Goal: Task Accomplishment & Management: Manage account settings

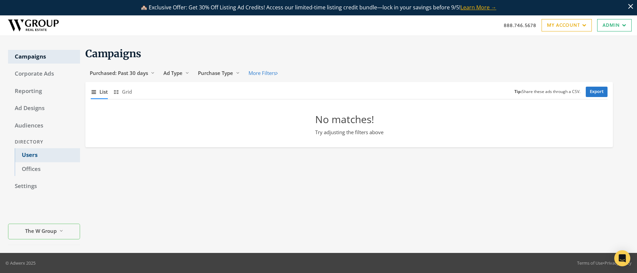
click at [24, 152] on link "Users" at bounding box center [47, 155] width 65 height 14
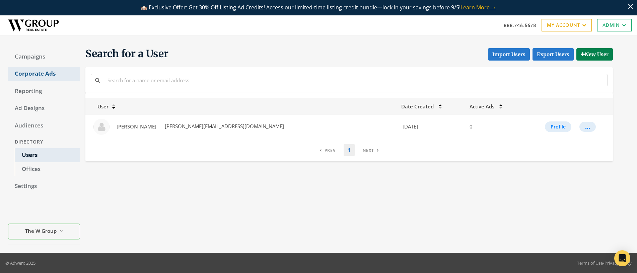
click at [22, 75] on link "Corporate Ads" at bounding box center [44, 74] width 72 height 14
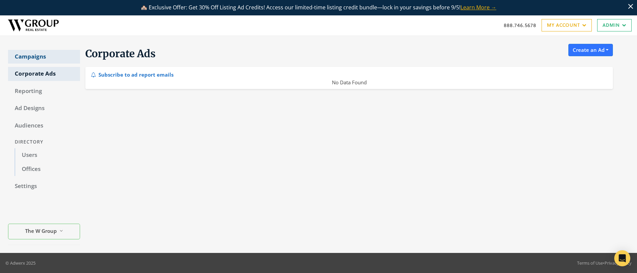
click at [29, 56] on link "Campaigns" at bounding box center [44, 57] width 72 height 14
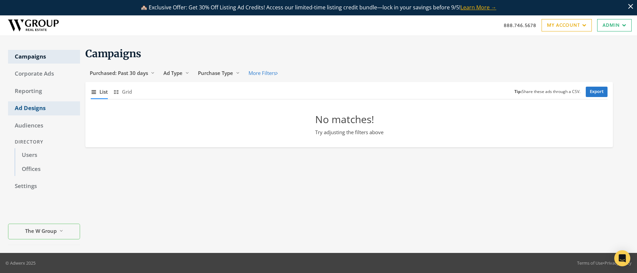
click at [32, 107] on link "Ad Designs" at bounding box center [44, 108] width 72 height 14
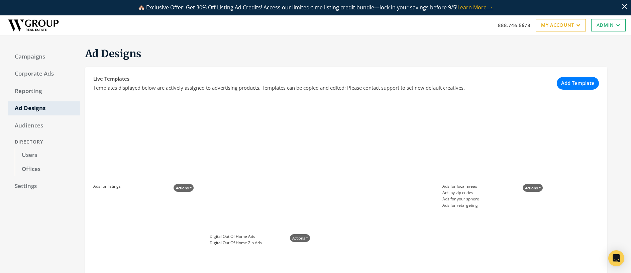
scroll to position [1, 0]
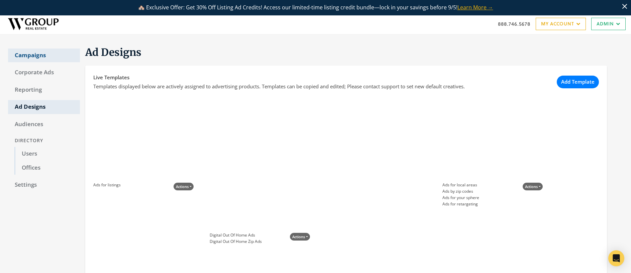
click at [33, 54] on link "Campaigns" at bounding box center [44, 56] width 72 height 14
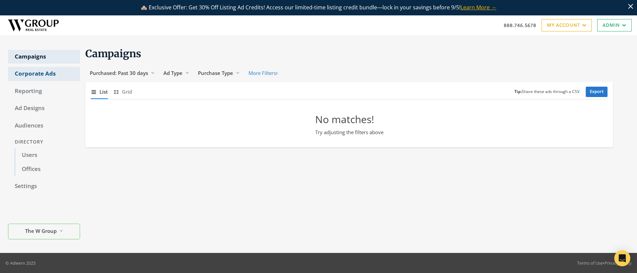
click at [44, 76] on link "Corporate Ads" at bounding box center [44, 74] width 72 height 14
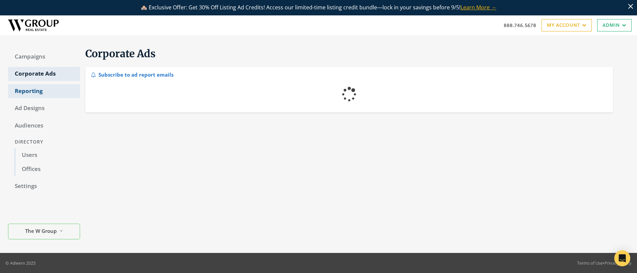
click at [29, 90] on link "Reporting" at bounding box center [44, 91] width 72 height 14
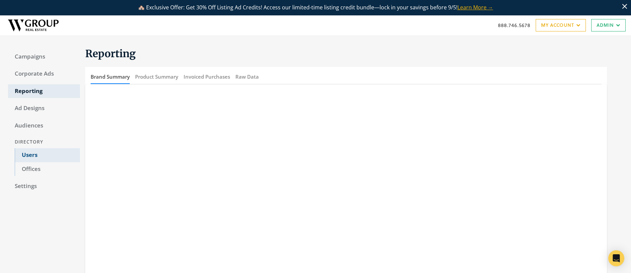
click at [29, 154] on link "Users" at bounding box center [47, 155] width 65 height 14
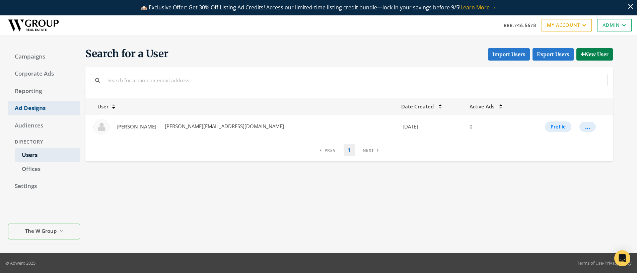
click at [27, 108] on link "Ad Designs" at bounding box center [44, 108] width 72 height 14
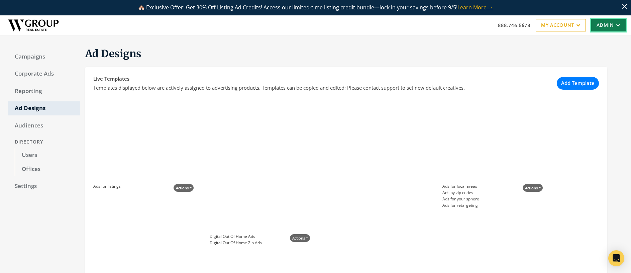
click at [612, 27] on link "Admin" at bounding box center [609, 25] width 34 height 12
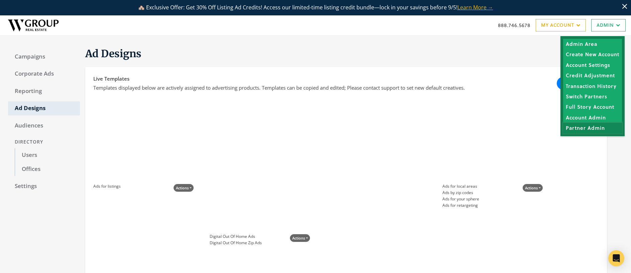
click at [587, 130] on link "Partner Admin" at bounding box center [593, 128] width 59 height 10
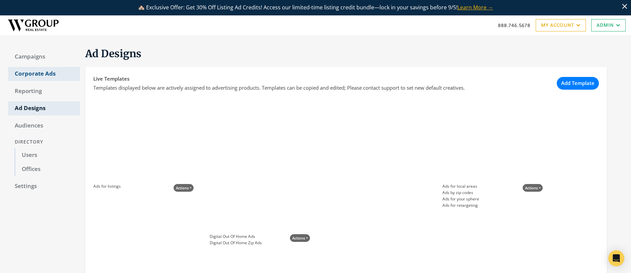
click at [41, 75] on link "Corporate Ads" at bounding box center [44, 74] width 72 height 14
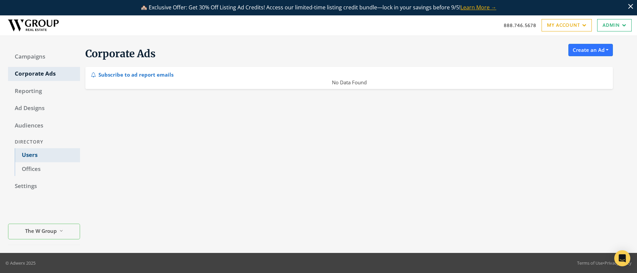
click at [25, 157] on link "Users" at bounding box center [47, 155] width 65 height 14
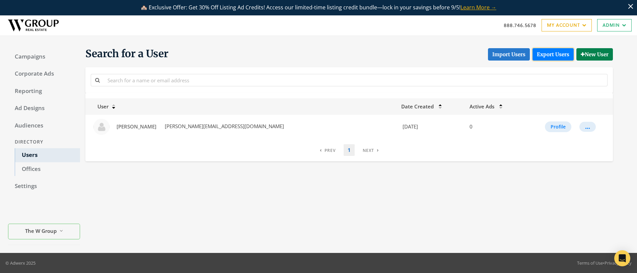
click at [556, 53] on link "Export Users" at bounding box center [552, 54] width 41 height 12
